Goal: Information Seeking & Learning: Learn about a topic

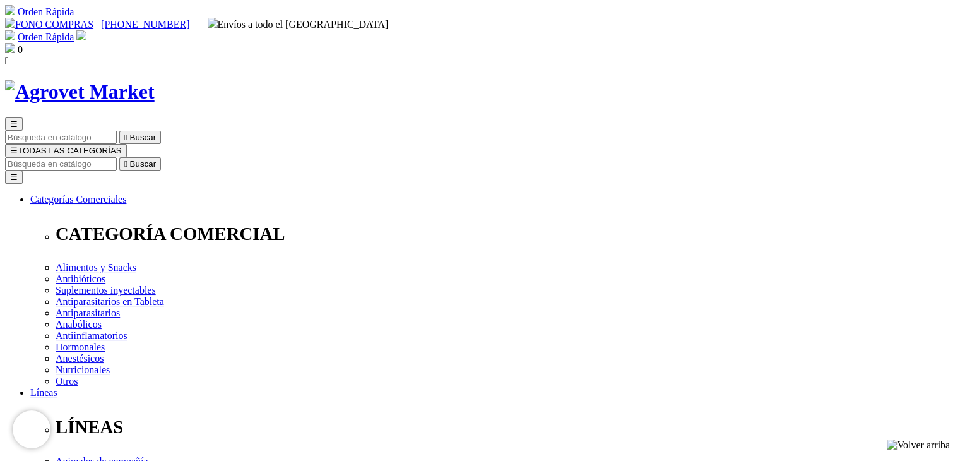
select select "4"
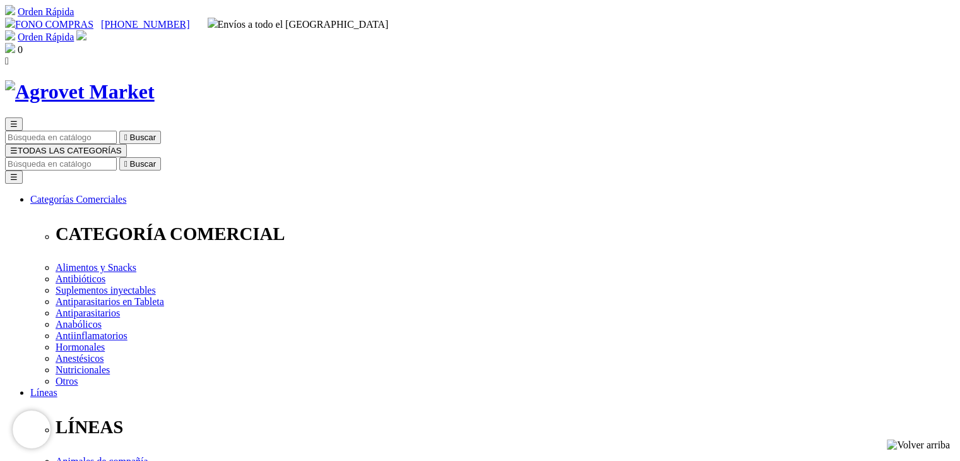
select select "203"
select select "36"
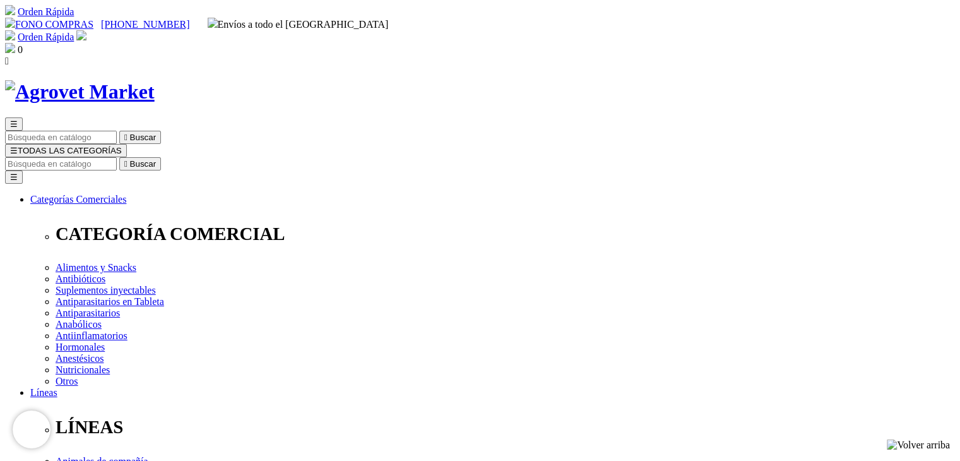
select select "5"
select select "414"
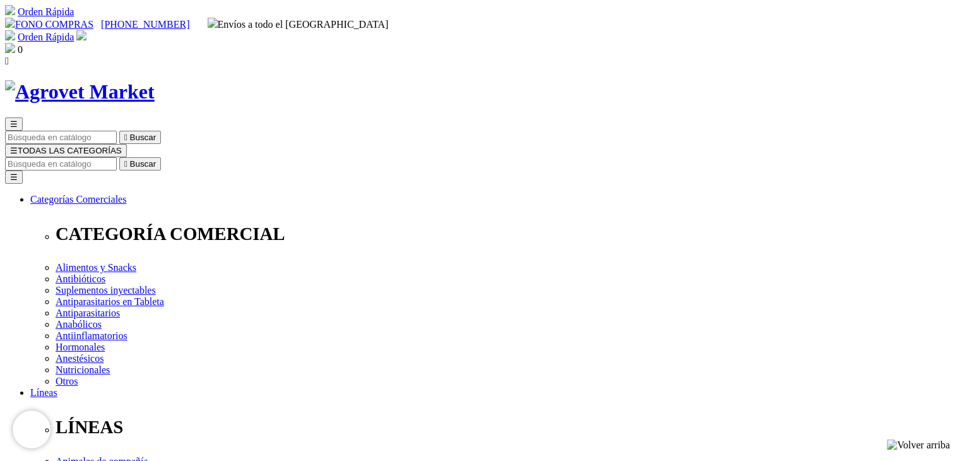
select select "414"
drag, startPoint x: 691, startPoint y: 338, endPoint x: 686, endPoint y: 343, distance: 7.6
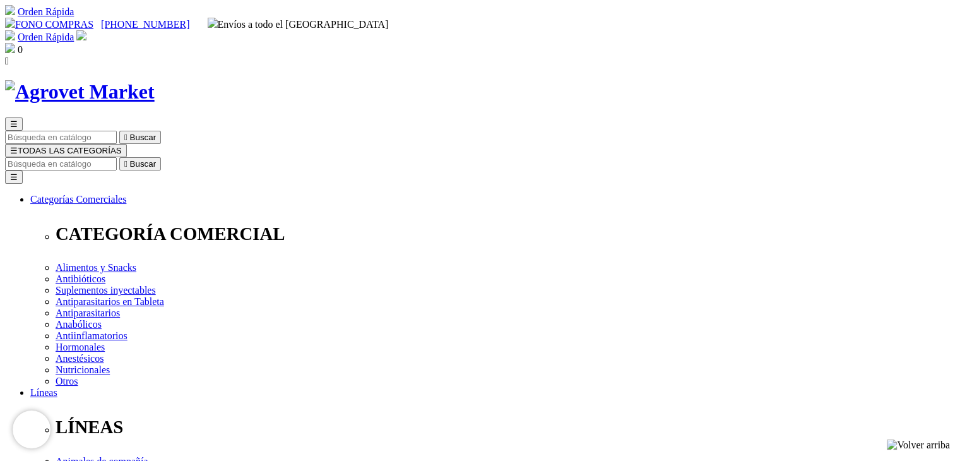
radio input "true"
select select "0"
select select "37"
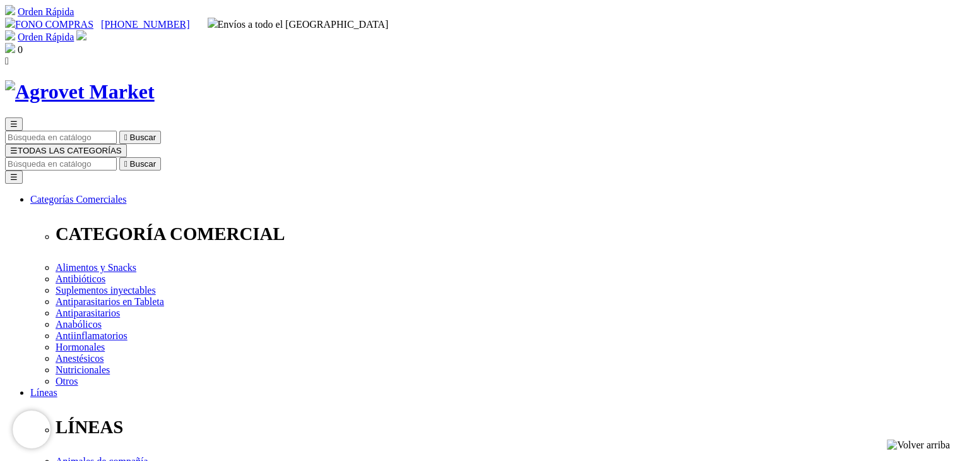
click at [18, 146] on span "☰" at bounding box center [14, 150] width 8 height 9
click at [117, 157] on input "Buscar" at bounding box center [61, 163] width 112 height 13
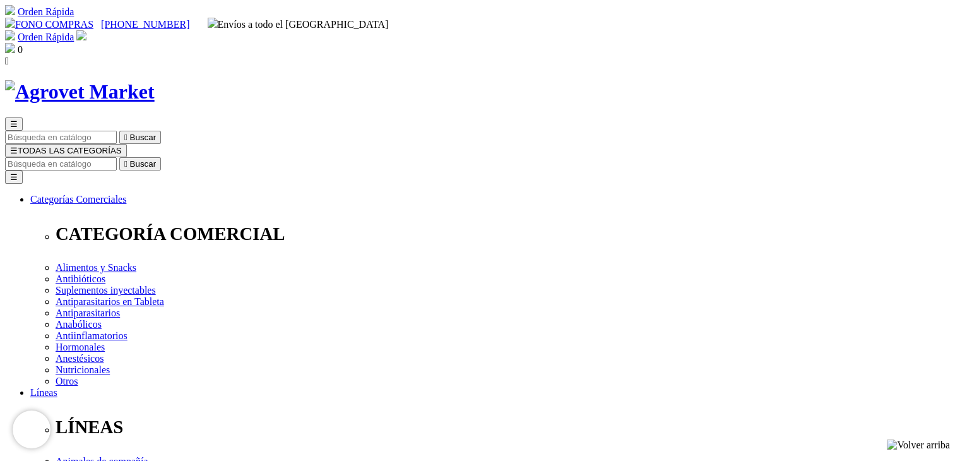
click at [117, 157] on input "Buscar" at bounding box center [61, 163] width 112 height 13
type input "DORA"
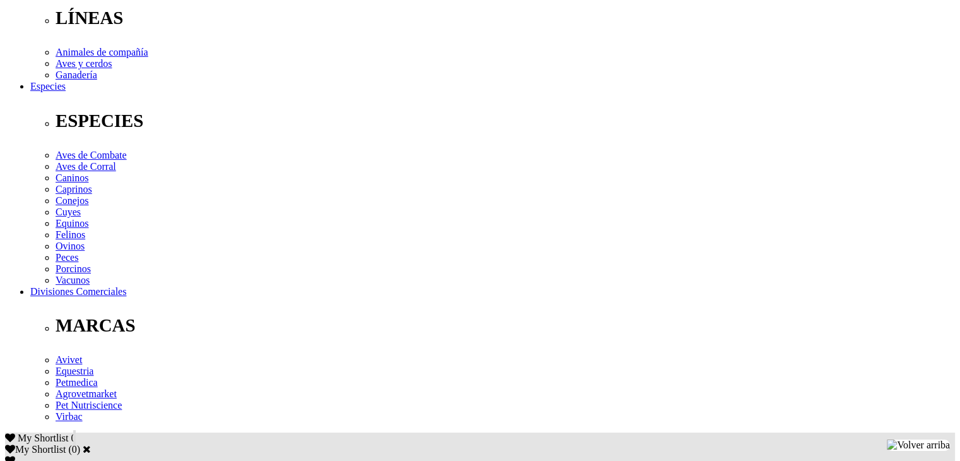
scroll to position [379, 0]
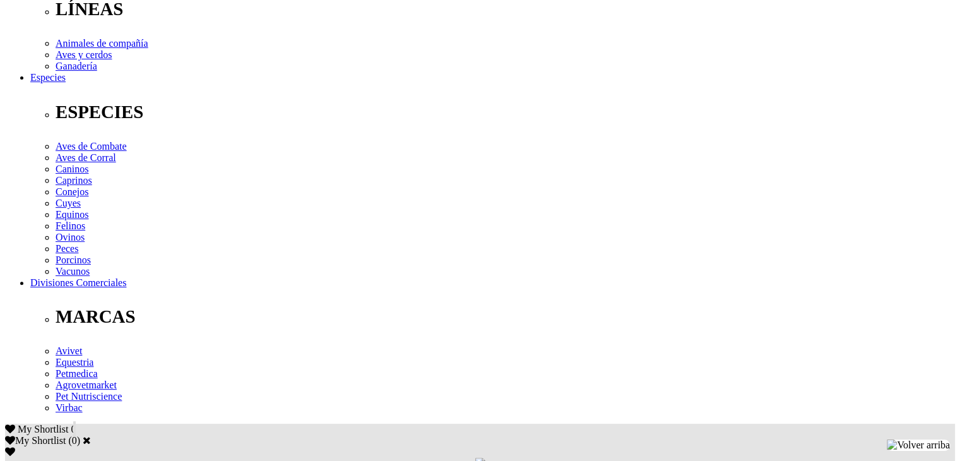
scroll to position [252, 0]
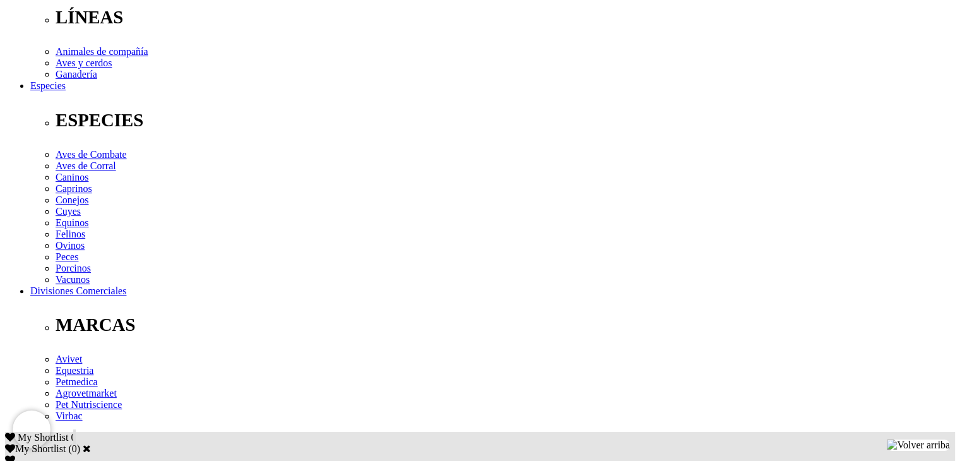
scroll to position [379, 0]
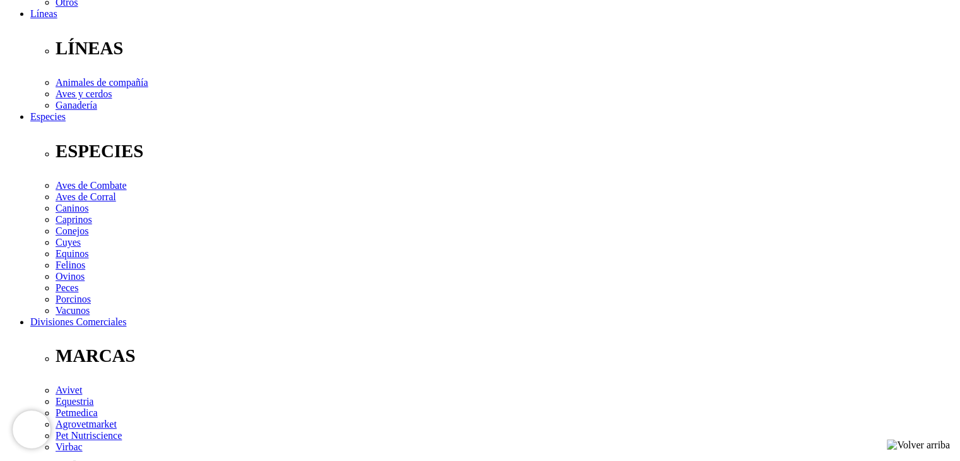
drag, startPoint x: 130, startPoint y: 281, endPoint x: 765, endPoint y: 312, distance: 635.4
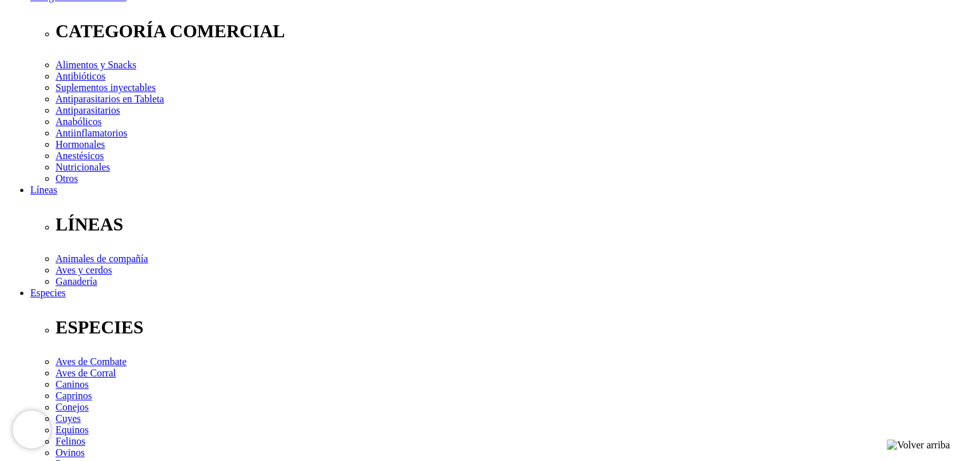
scroll to position [442, 0]
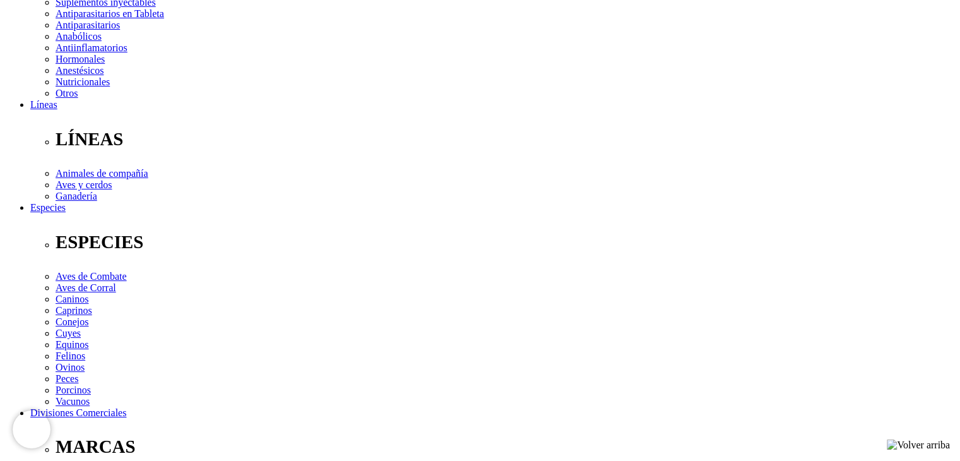
scroll to position [126, 0]
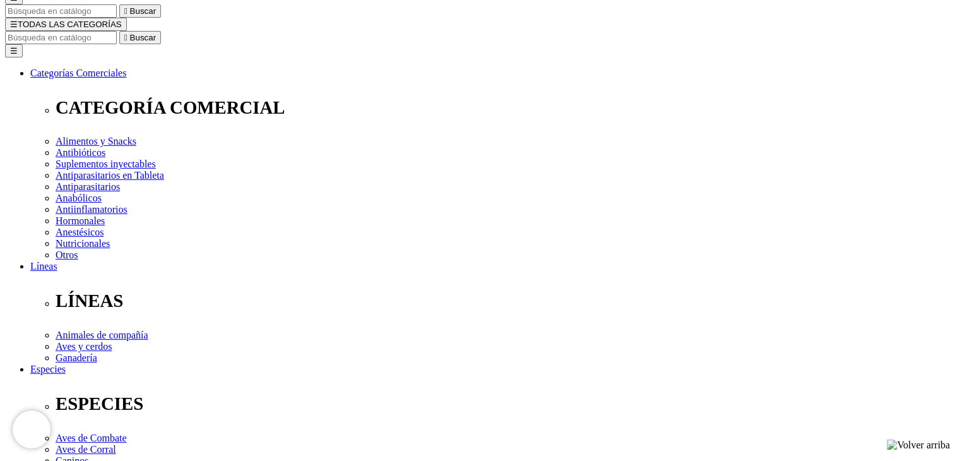
select select "50"
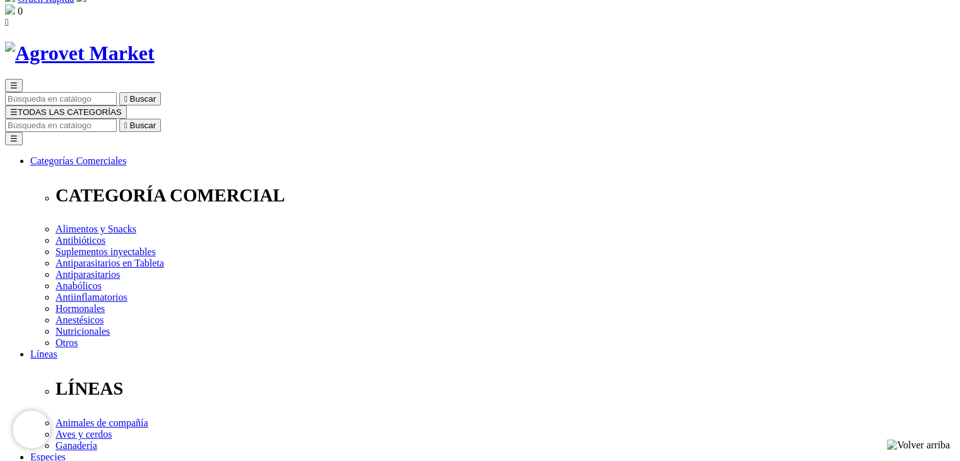
scroll to position [0, 0]
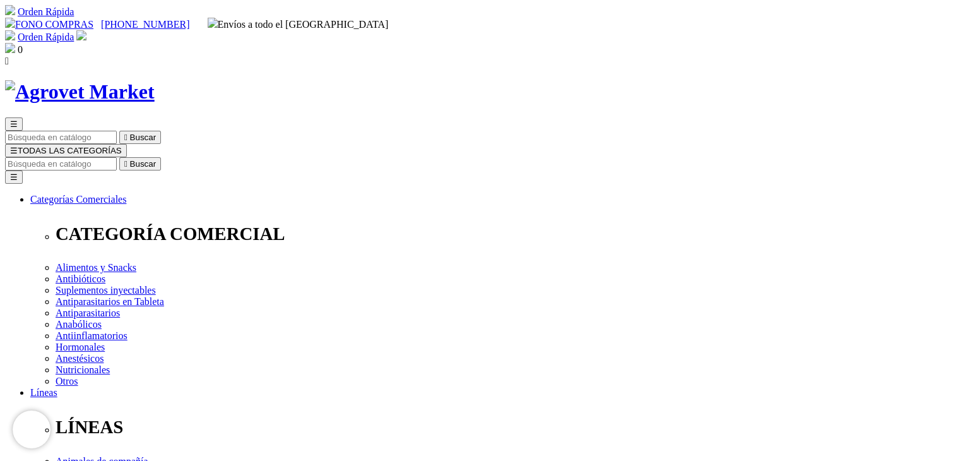
select select "50"
click at [117, 157] on input "Buscar" at bounding box center [61, 163] width 112 height 13
click at [127, 144] on button "☰ TODAS LAS CATEGORÍAS" at bounding box center [66, 150] width 122 height 13
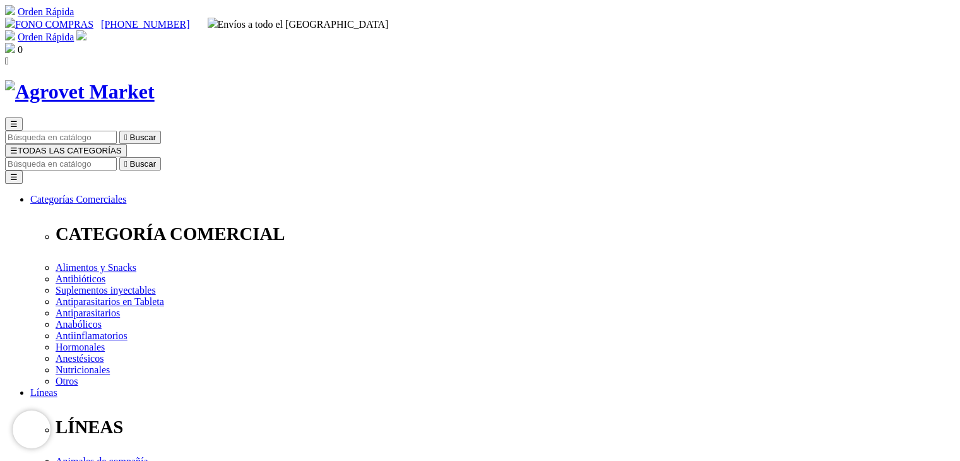
drag, startPoint x: 707, startPoint y: 71, endPoint x: 712, endPoint y: 62, distance: 10.7
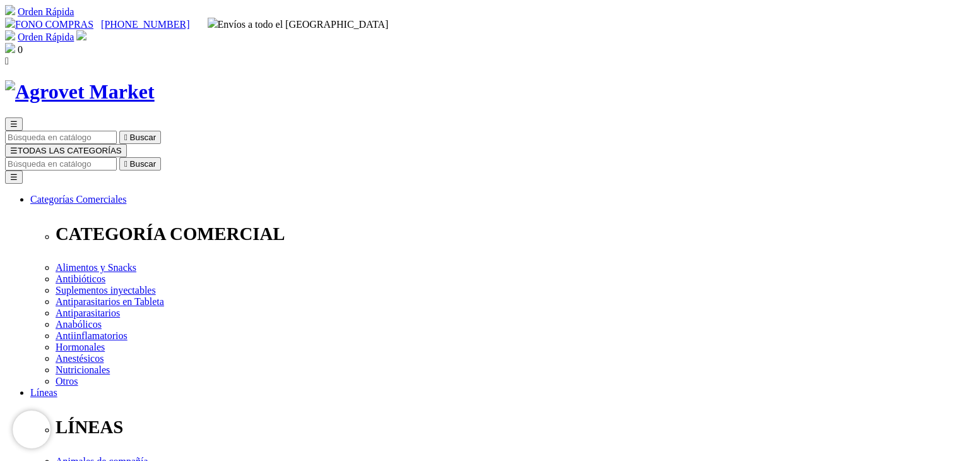
drag, startPoint x: 719, startPoint y: 59, endPoint x: 735, endPoint y: 58, distance: 16.4
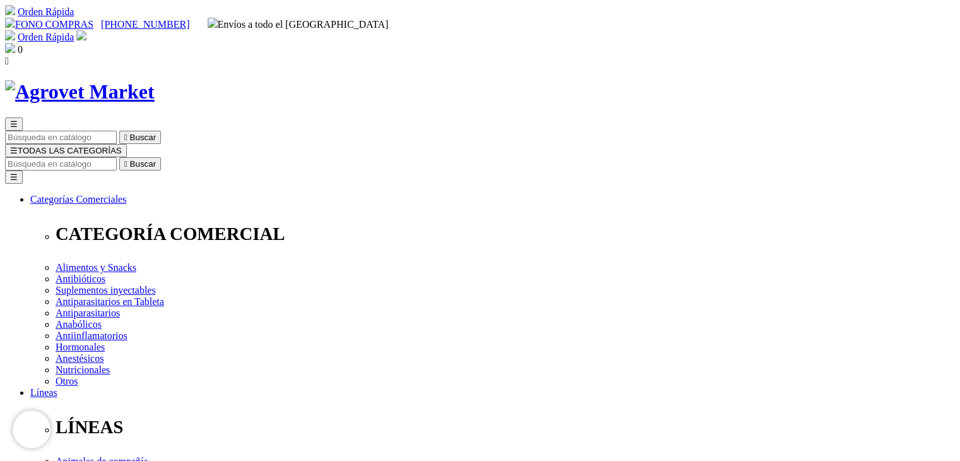
drag, startPoint x: 813, startPoint y: 71, endPoint x: 785, endPoint y: 64, distance: 29.2
